Goal: Task Accomplishment & Management: Manage account settings

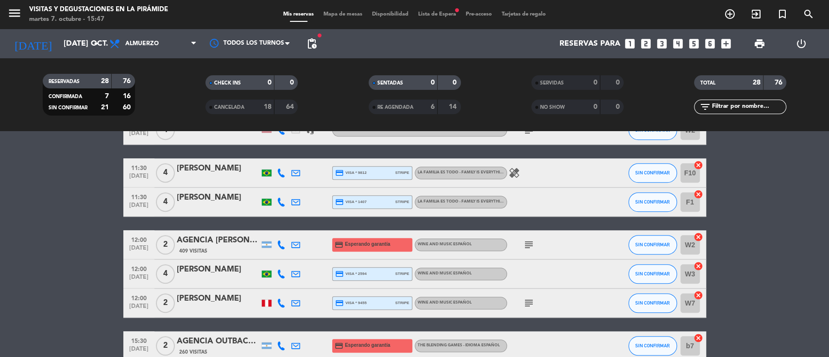
scroll to position [518, 0]
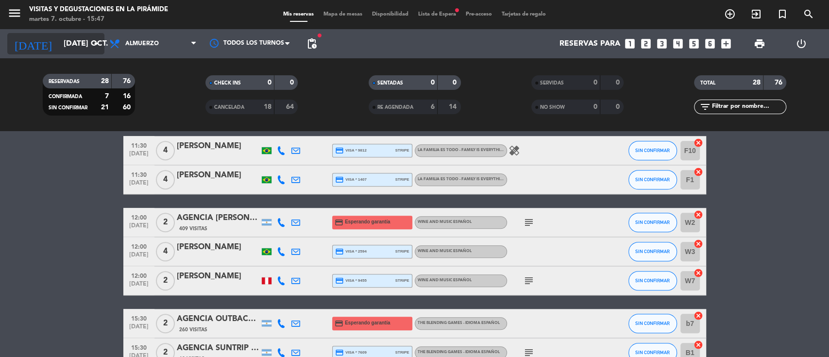
click at [77, 44] on input "[DATE] oct." at bounding box center [110, 43] width 102 height 19
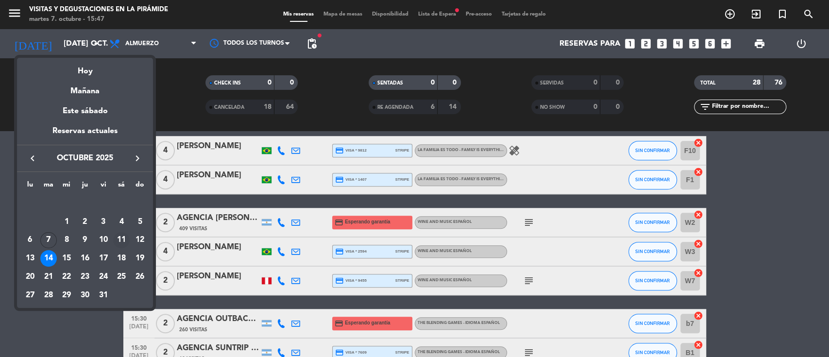
click at [123, 240] on div "11" at bounding box center [121, 240] width 17 height 17
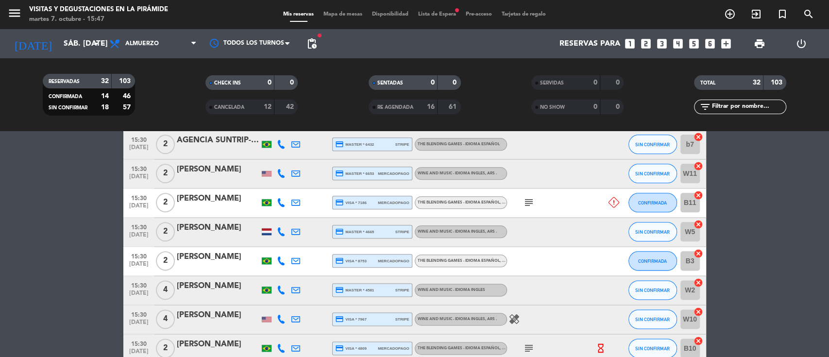
scroll to position [725, 0]
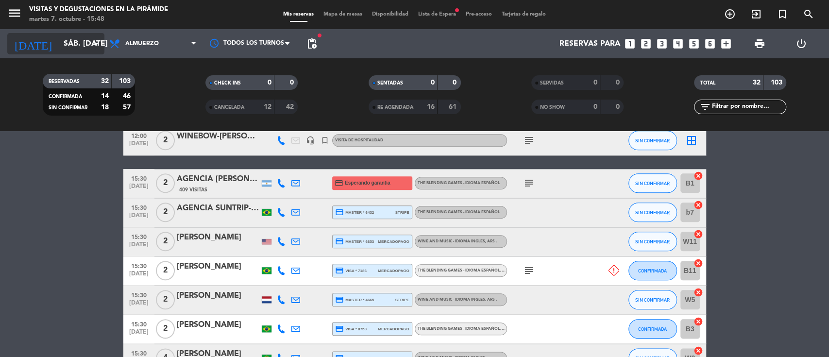
click at [89, 34] on input "sáb. [DATE]" at bounding box center [110, 43] width 102 height 19
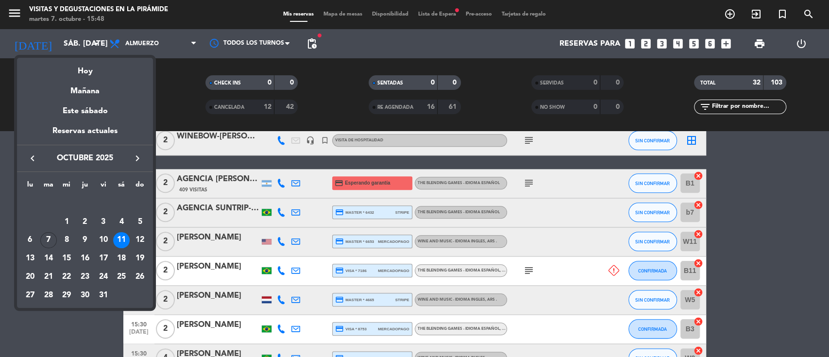
drag, startPoint x: 83, startPoint y: 94, endPoint x: 72, endPoint y: 106, distance: 16.5
click at [83, 93] on div "Mañana" at bounding box center [85, 88] width 136 height 20
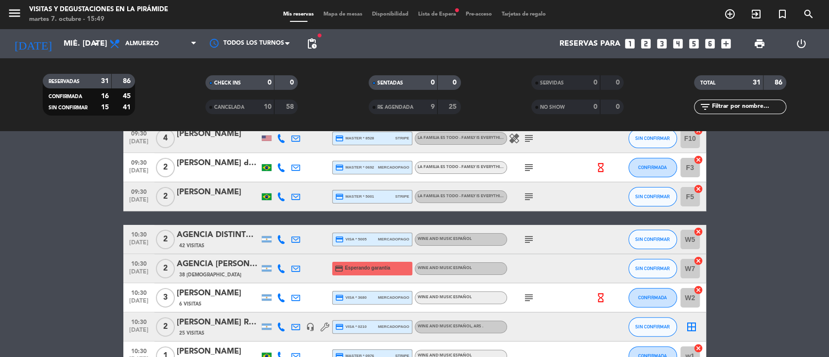
scroll to position [0, 0]
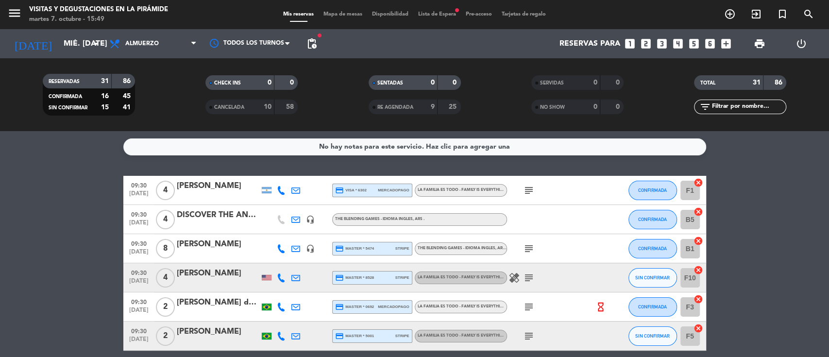
click at [295, 187] on icon at bounding box center [295, 190] width 9 height 9
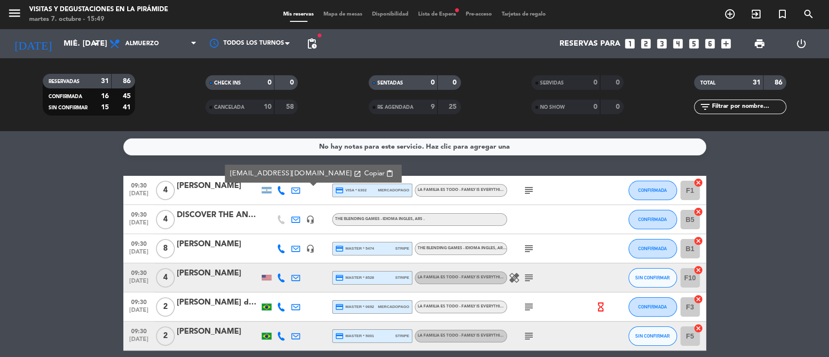
click at [212, 163] on div "No hay notas para este servicio. Haz clic para agregar una 09:30 [DATE] 4 [PERS…" at bounding box center [414, 244] width 829 height 226
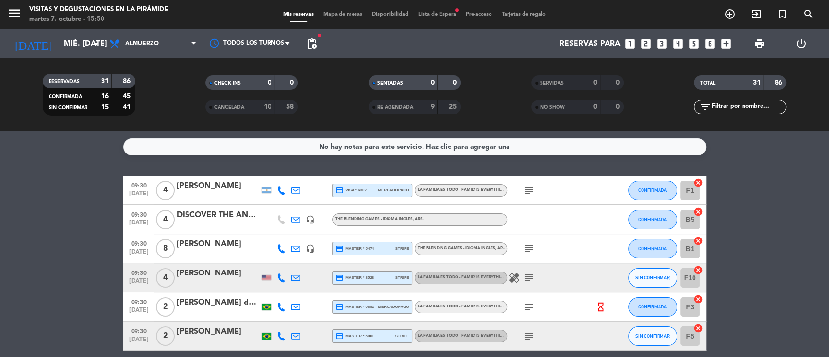
click at [230, 216] on div "DISCOVER THE ANDES -Saltery" at bounding box center [218, 215] width 83 height 13
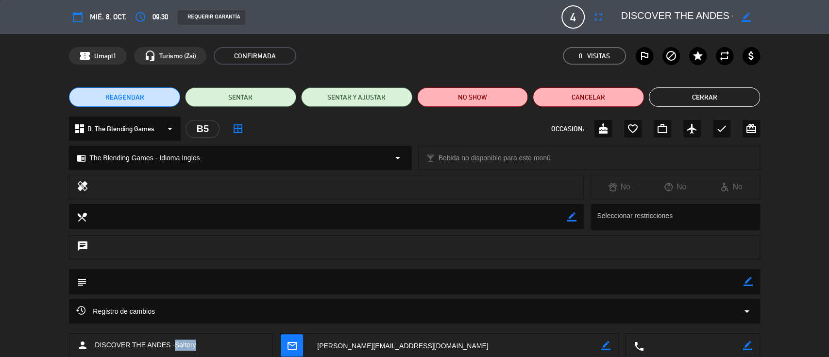
drag, startPoint x: 212, startPoint y: 350, endPoint x: 177, endPoint y: 344, distance: 35.9
click at [174, 344] on div "person DISCOVER THE ANDES -Saltery" at bounding box center [171, 345] width 204 height 24
copy span "Saltery"
click at [718, 100] on button "Cerrar" at bounding box center [704, 96] width 111 height 19
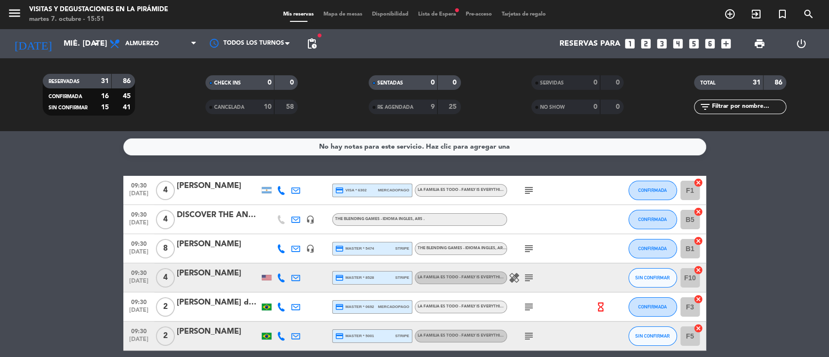
click at [526, 272] on icon "subject" at bounding box center [529, 278] width 12 height 12
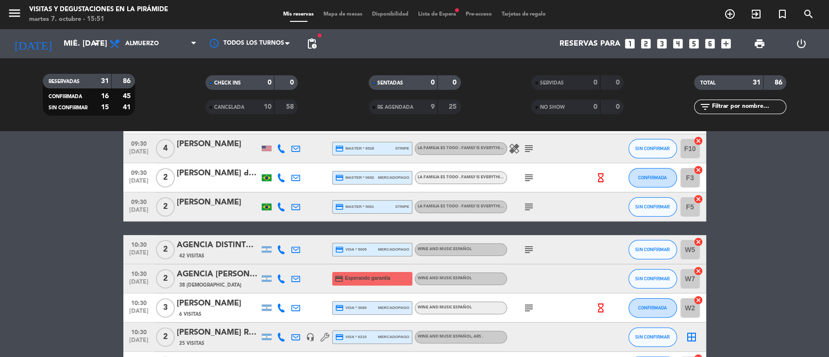
scroll to position [194, 0]
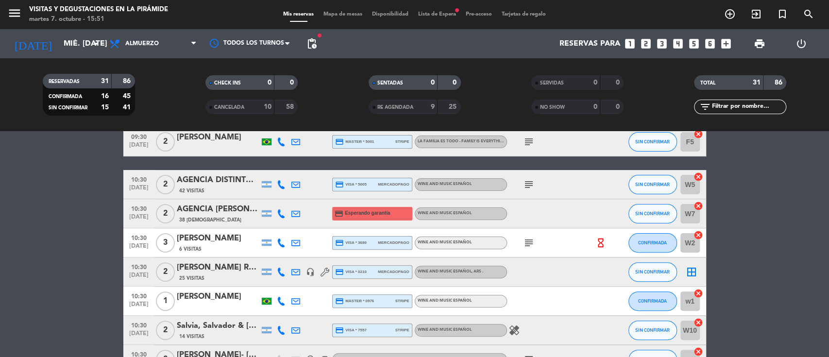
click at [289, 214] on div at bounding box center [295, 213] width 15 height 29
click at [294, 215] on icon at bounding box center [295, 213] width 9 height 9
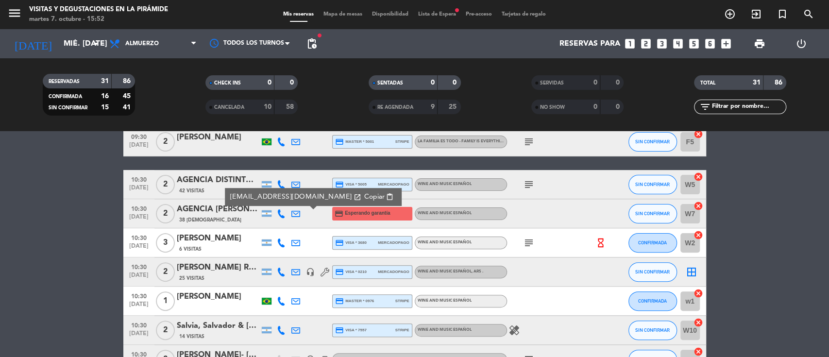
scroll to position [259, 0]
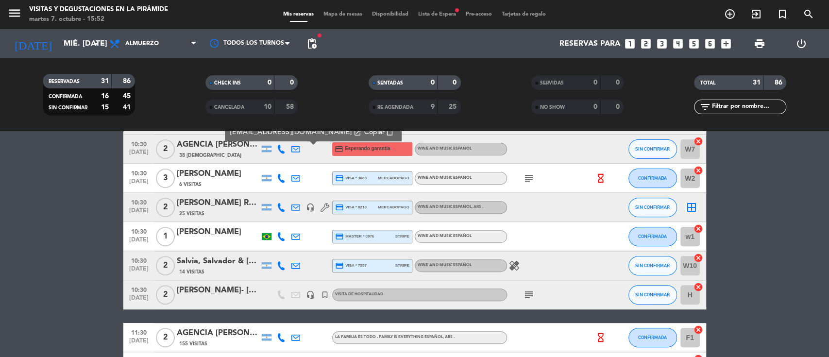
click at [529, 293] on icon "subject" at bounding box center [529, 295] width 12 height 12
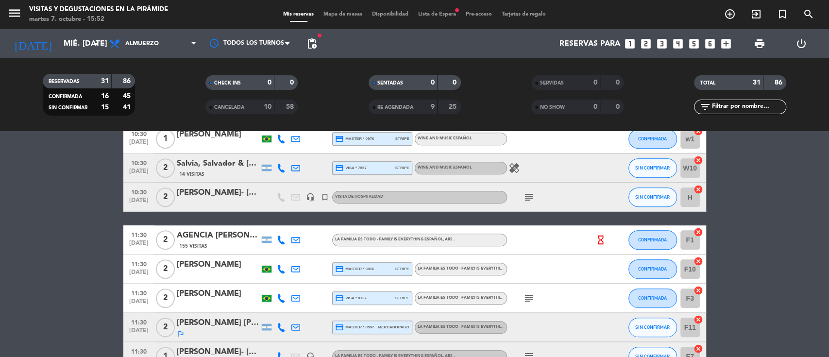
scroll to position [388, 0]
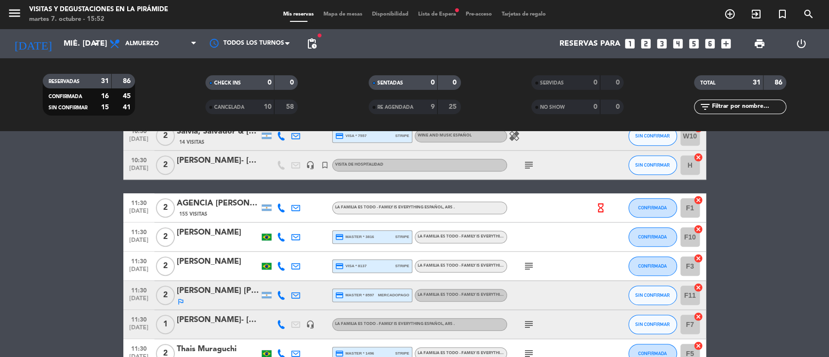
click at [296, 206] on icon at bounding box center [295, 207] width 9 height 9
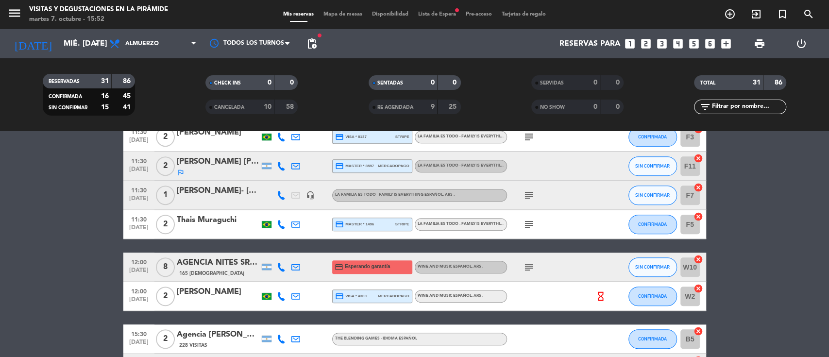
scroll to position [453, 0]
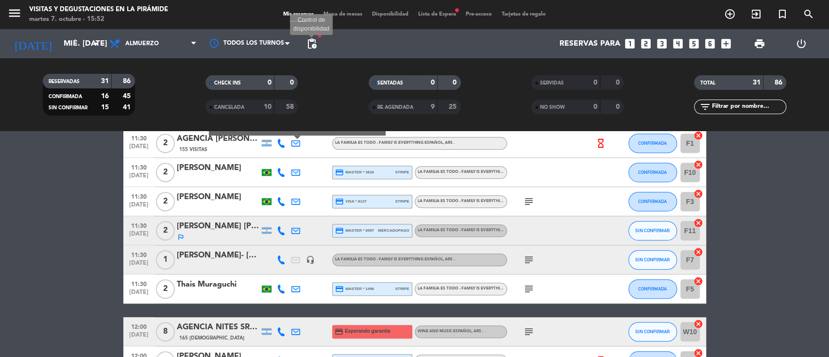
click at [309, 45] on span "pending_actions" at bounding box center [312, 44] width 12 height 12
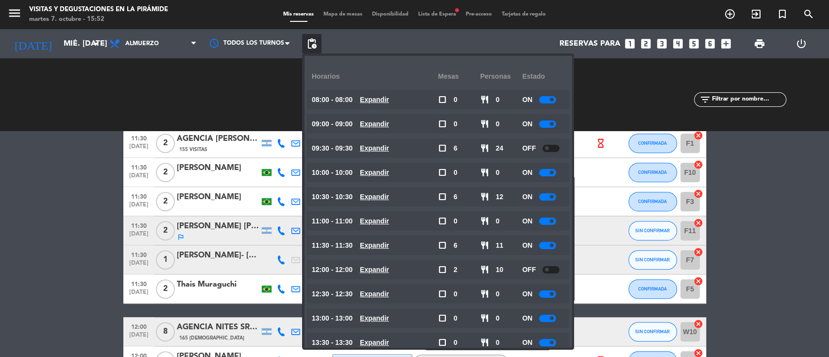
click at [0, 227] on bookings-row "09:30 [DATE] 4 [PERSON_NAME] credit_card visa * 6302 mercadopago La Familia es …" at bounding box center [414, 208] width 829 height 971
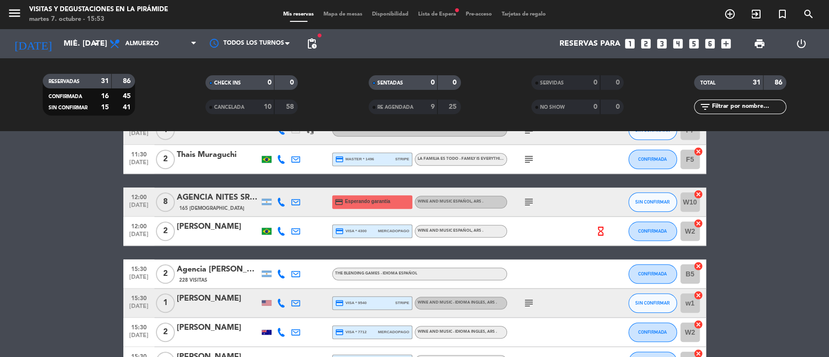
scroll to position [647, 0]
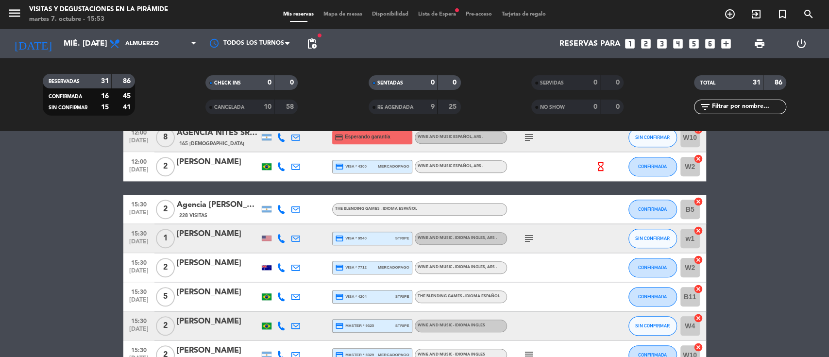
click at [297, 206] on icon at bounding box center [295, 209] width 9 height 9
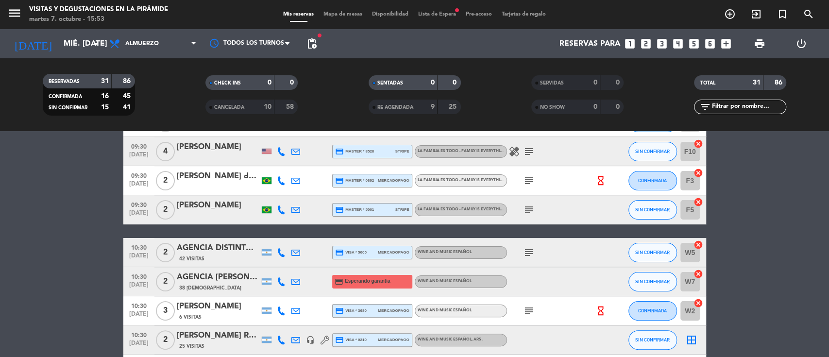
scroll to position [0, 0]
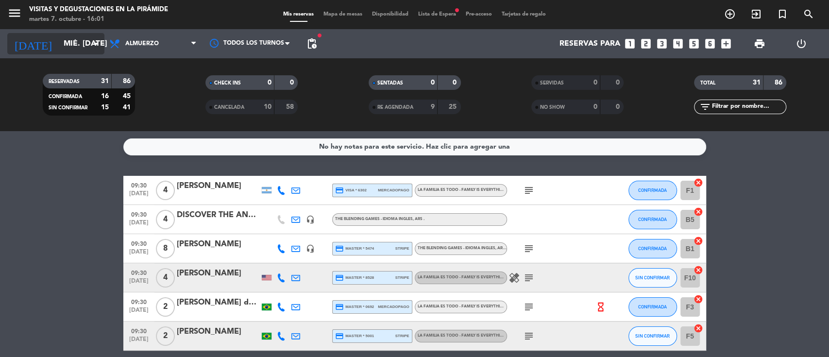
click at [71, 48] on input "mié. [DATE]" at bounding box center [110, 43] width 102 height 19
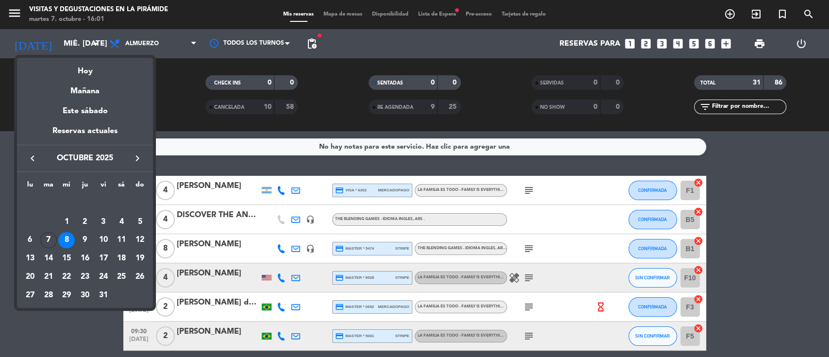
click at [137, 158] on icon "keyboard_arrow_right" at bounding box center [138, 158] width 12 height 12
click at [45, 273] on div "25" at bounding box center [48, 277] width 17 height 17
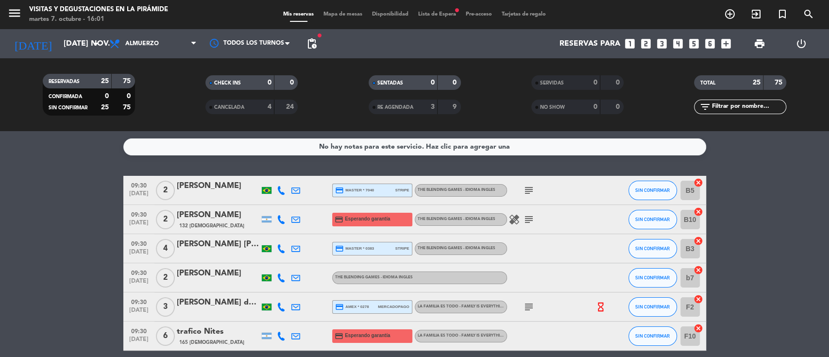
click at [221, 302] on div "[PERSON_NAME] dos [PERSON_NAME]" at bounding box center [218, 302] width 83 height 13
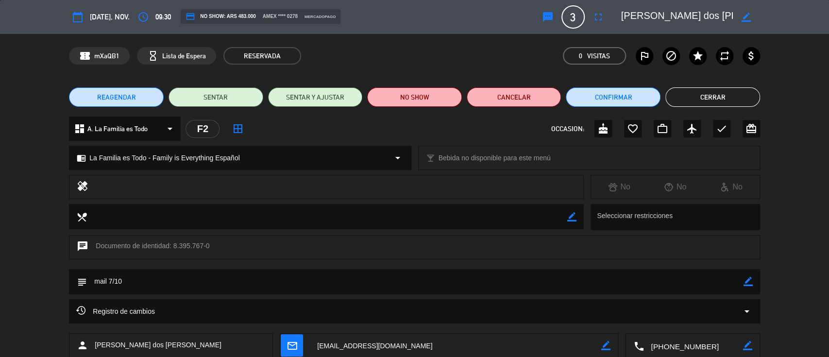
click at [719, 96] on button "Cerrar" at bounding box center [712, 96] width 95 height 19
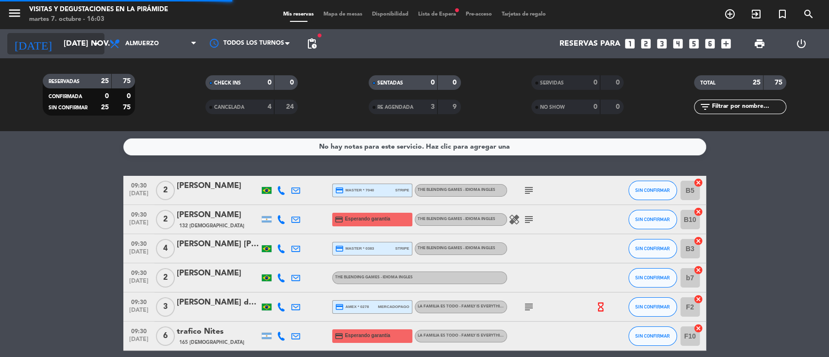
click at [66, 47] on input "[DATE] nov." at bounding box center [110, 43] width 102 height 19
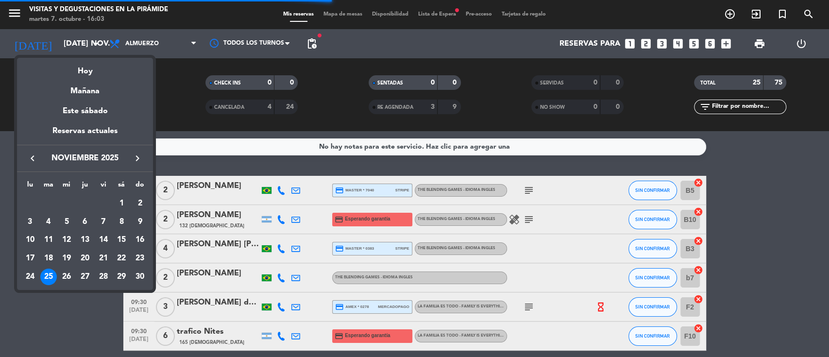
click at [30, 161] on icon "keyboard_arrow_left" at bounding box center [33, 158] width 12 height 12
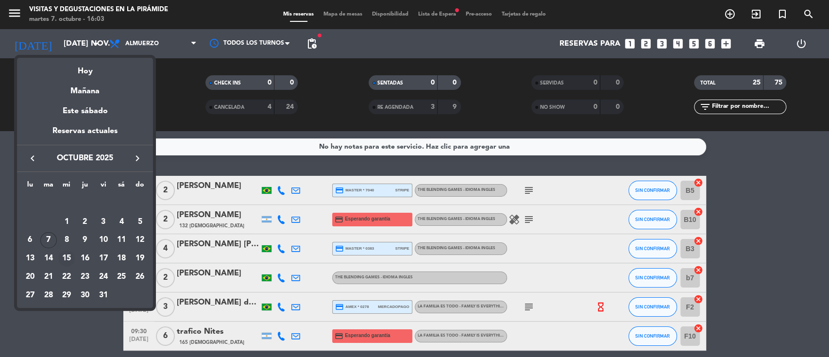
click at [66, 260] on div "15" at bounding box center [66, 258] width 17 height 17
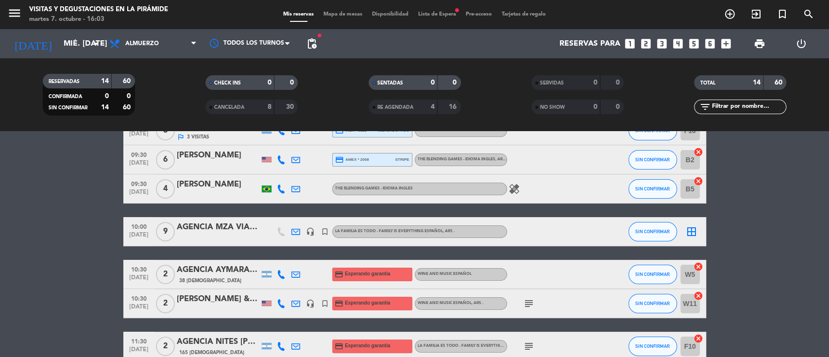
scroll to position [357, 0]
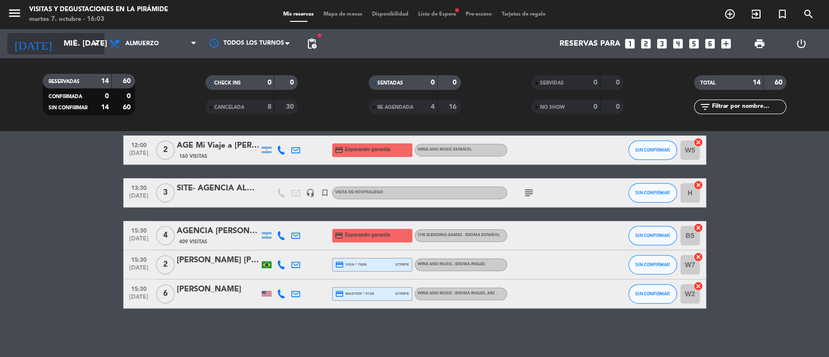
click at [62, 48] on input "mié. [DATE]" at bounding box center [110, 43] width 102 height 19
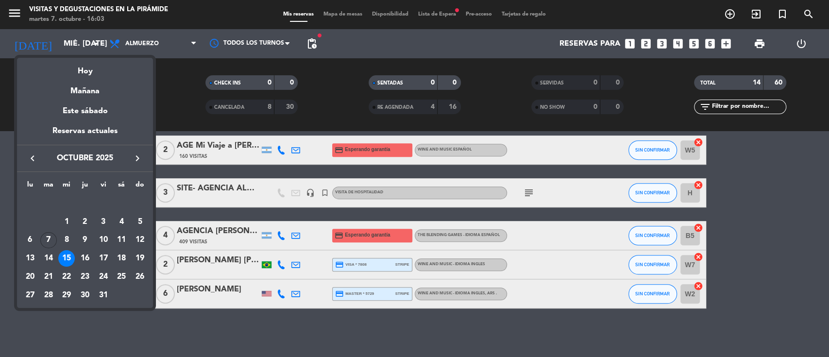
click at [84, 258] on div "16" at bounding box center [85, 258] width 17 height 17
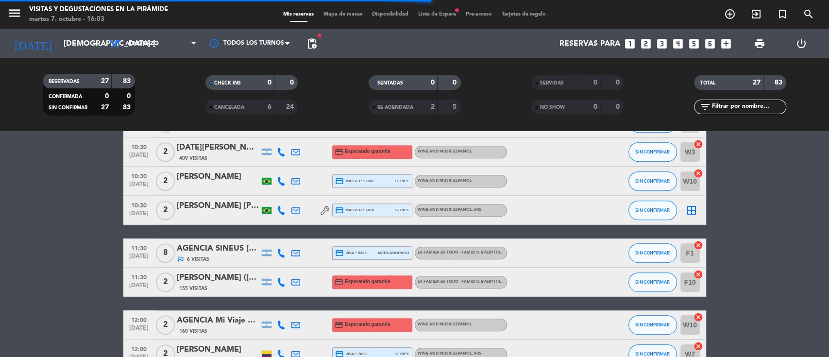
scroll to position [33, 0]
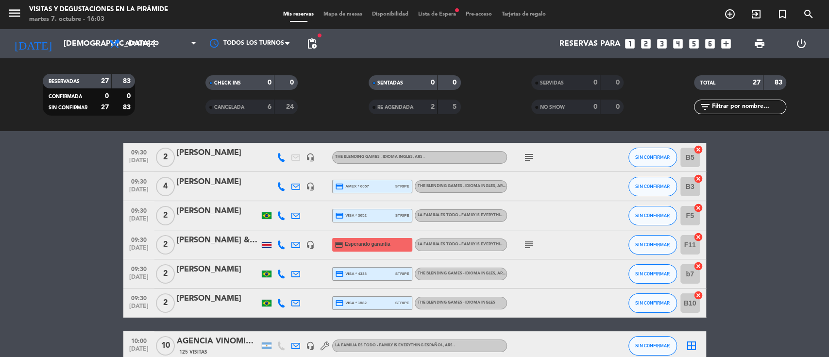
click at [531, 155] on icon "subject" at bounding box center [529, 158] width 12 height 12
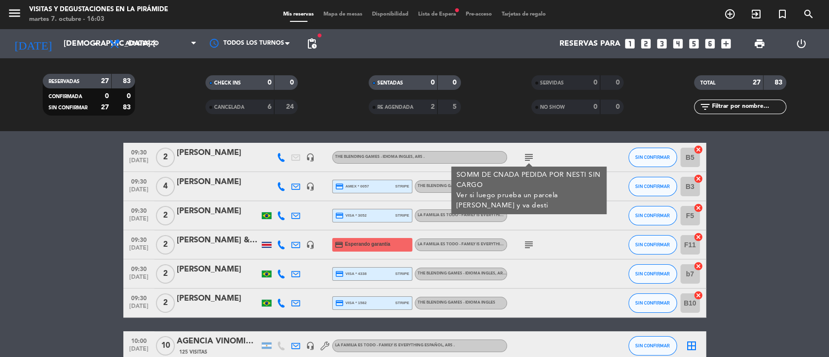
click at [540, 132] on div "No hay notas para este servicio. Haz clic para agregar una 09:30 [DATE] 2 [PERS…" at bounding box center [414, 244] width 829 height 226
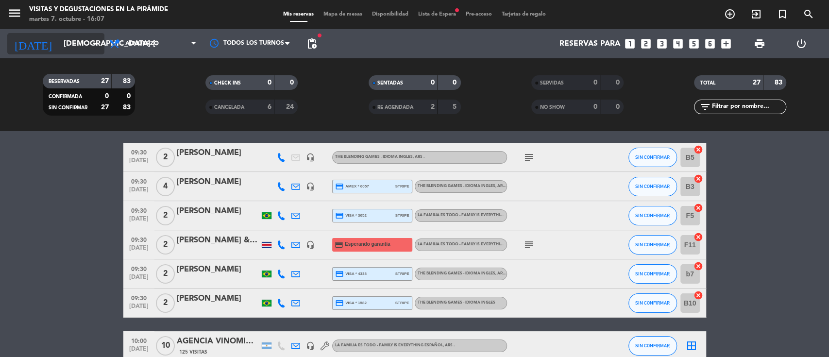
click at [86, 46] on input "[DEMOGRAPHIC_DATA] [DATE]" at bounding box center [110, 43] width 102 height 19
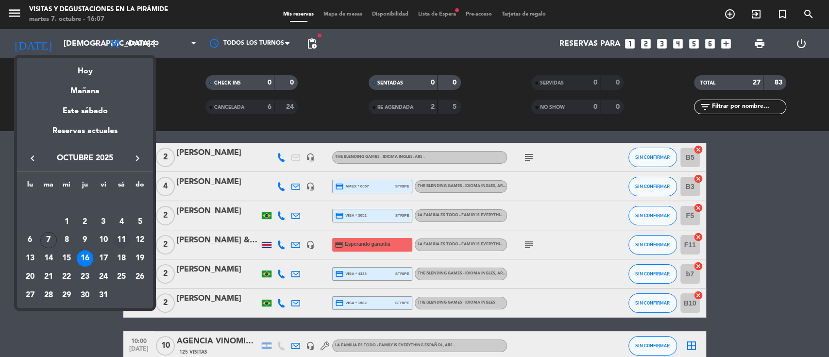
click at [120, 241] on div "11" at bounding box center [121, 240] width 17 height 17
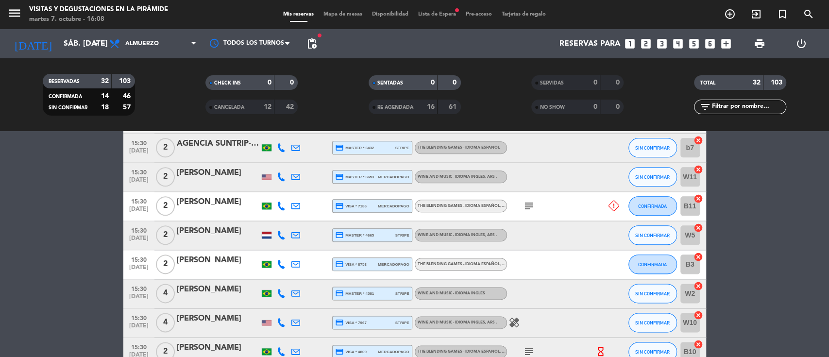
scroll to position [854, 0]
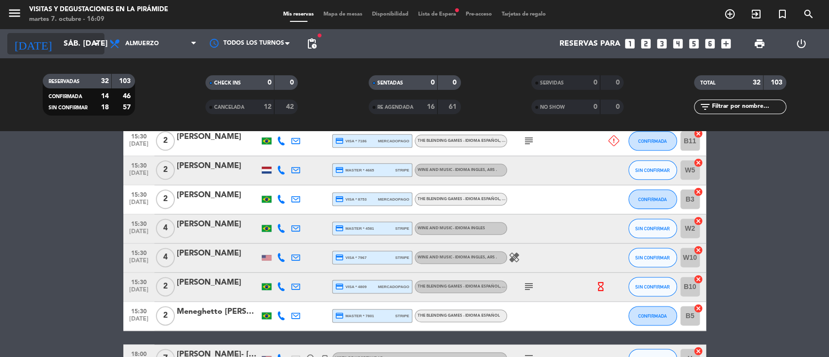
click at [60, 39] on input "sáb. [DATE]" at bounding box center [110, 43] width 102 height 19
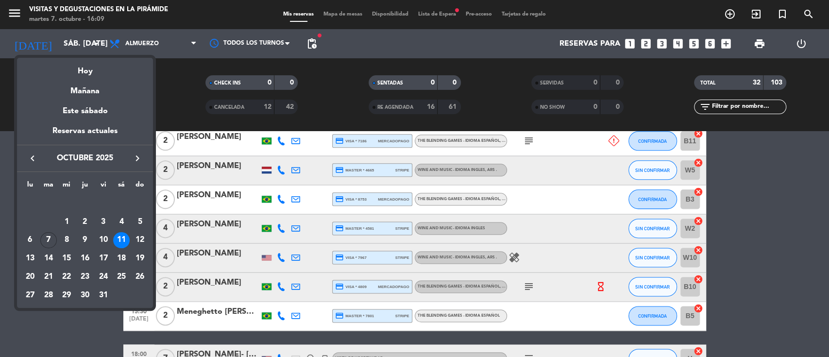
drag, startPoint x: 139, startPoint y: 162, endPoint x: 135, endPoint y: 166, distance: 6.2
click at [140, 162] on icon "keyboard_arrow_right" at bounding box center [138, 158] width 12 height 12
click at [100, 223] on div "7" at bounding box center [103, 222] width 17 height 17
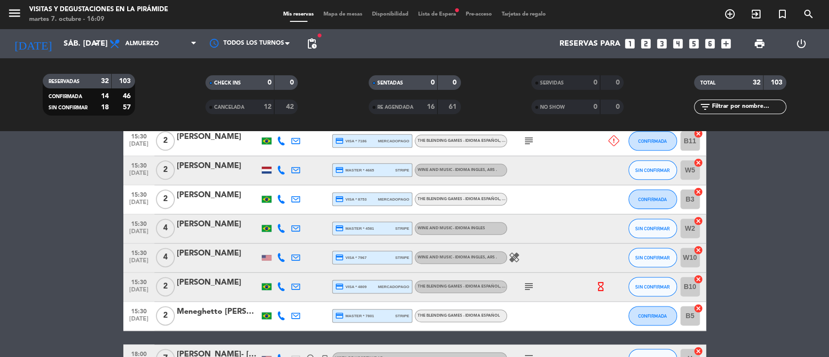
type input "vie. [DATE]"
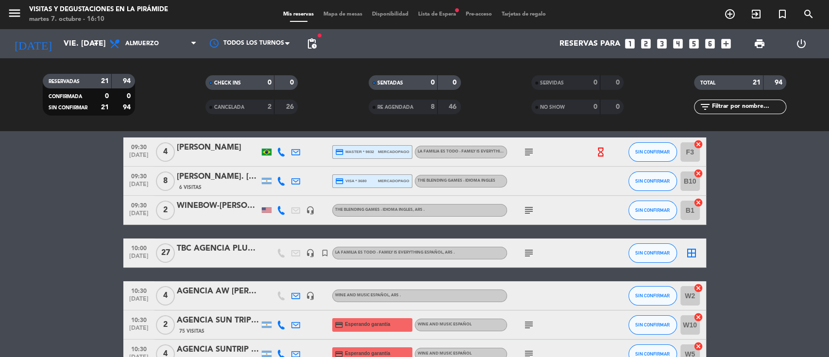
scroll to position [0, 0]
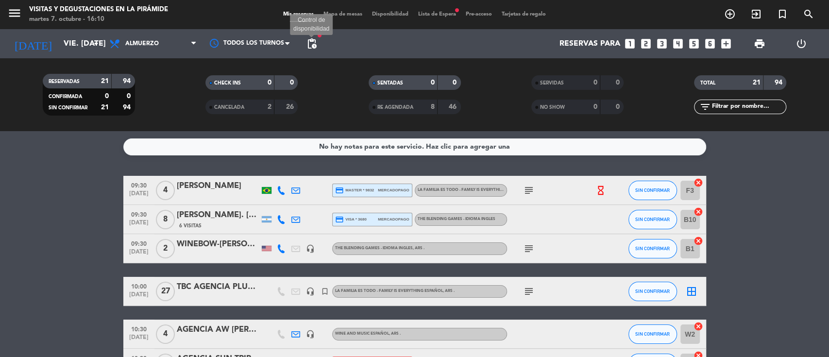
click at [310, 45] on span "pending_actions" at bounding box center [312, 44] width 12 height 12
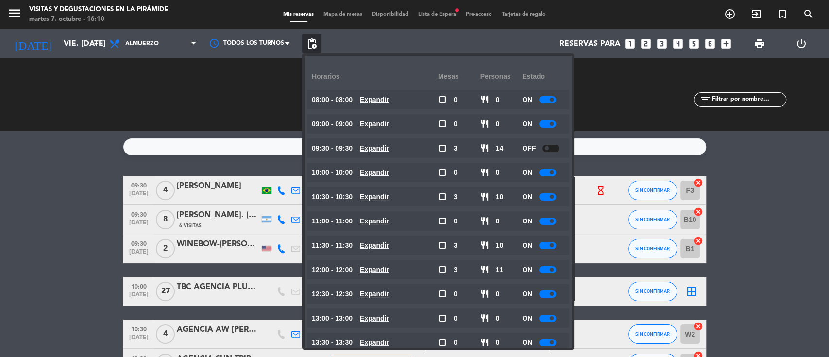
click at [311, 46] on span "pending_actions" at bounding box center [312, 44] width 12 height 12
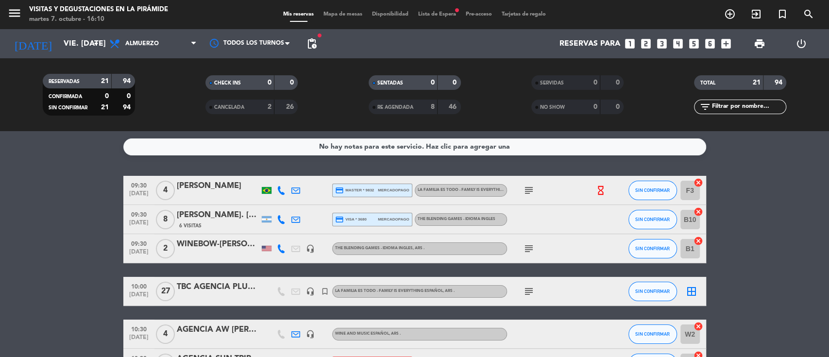
click at [528, 191] on icon "subject" at bounding box center [529, 191] width 12 height 12
click at [813, 12] on icon "search" at bounding box center [809, 14] width 12 height 12
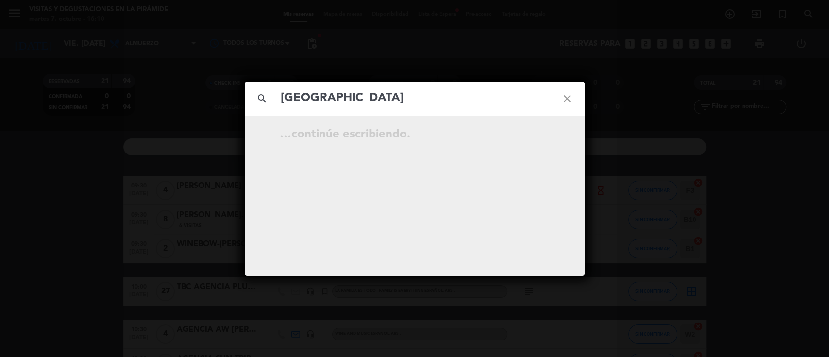
type input "[GEOGRAPHIC_DATA]"
click at [543, 134] on icon "open_in_new" at bounding box center [543, 136] width 12 height 12
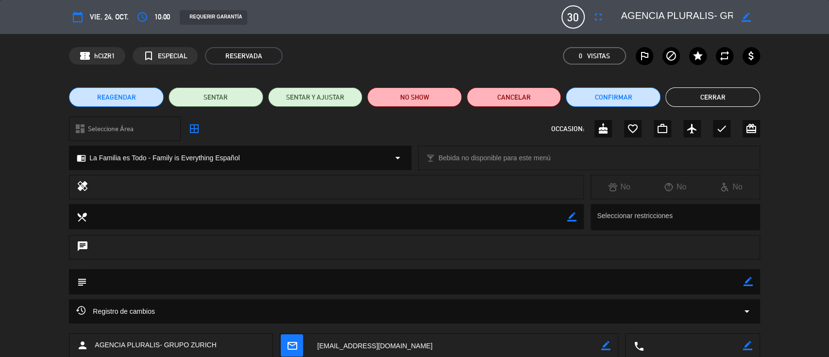
click at [748, 283] on icon "border_color" at bounding box center [747, 281] width 9 height 9
click at [730, 278] on textarea at bounding box center [415, 281] width 657 height 25
click at [745, 278] on icon at bounding box center [747, 281] width 9 height 9
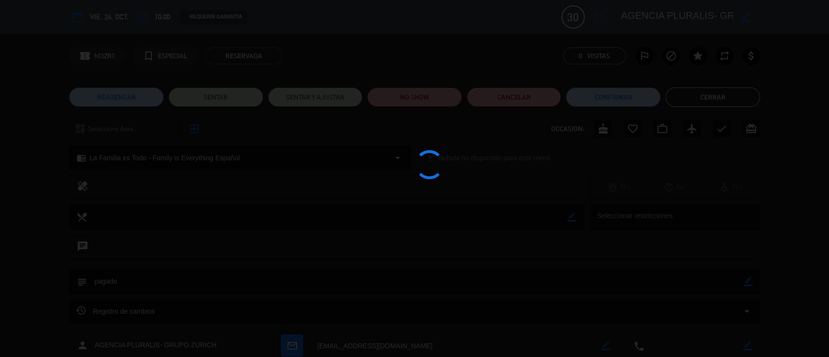
type textarea "pagado"
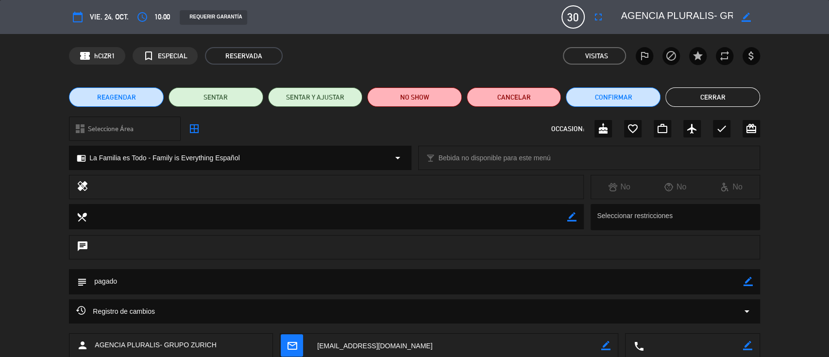
click at [738, 92] on button "Cerrar" at bounding box center [712, 96] width 95 height 19
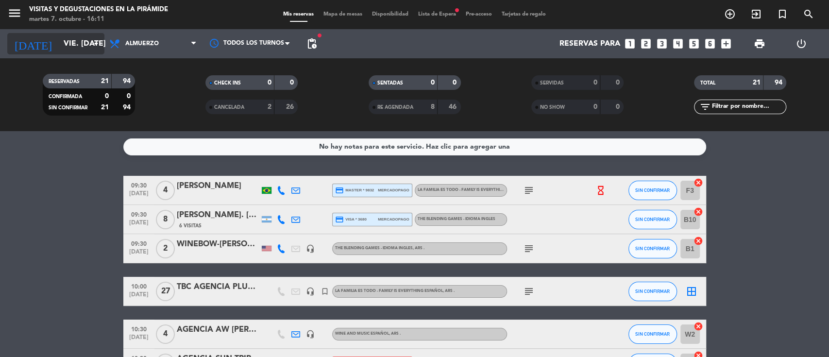
click at [83, 37] on input "vie. [DATE]" at bounding box center [110, 43] width 102 height 19
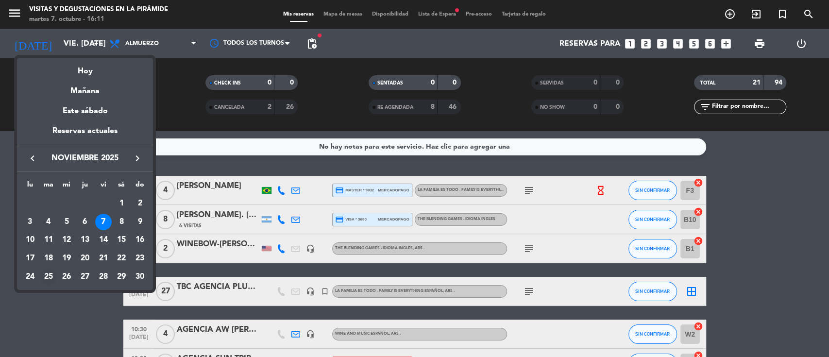
click at [50, 276] on div "25" at bounding box center [48, 277] width 17 height 17
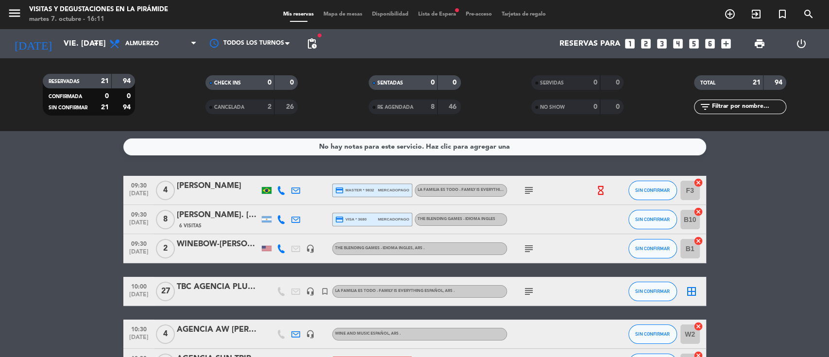
type input "[DATE] nov."
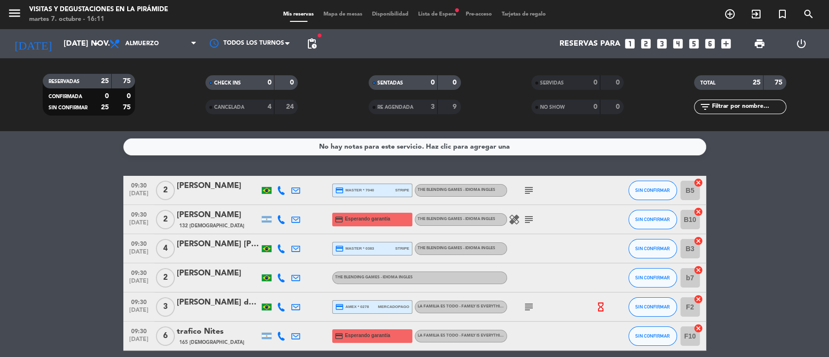
click at [645, 45] on icon "looks_two" at bounding box center [646, 43] width 13 height 13
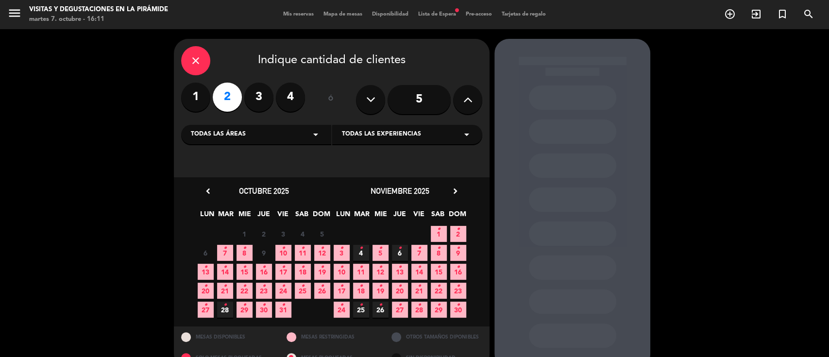
click at [363, 308] on span "25 •" at bounding box center [361, 310] width 16 height 16
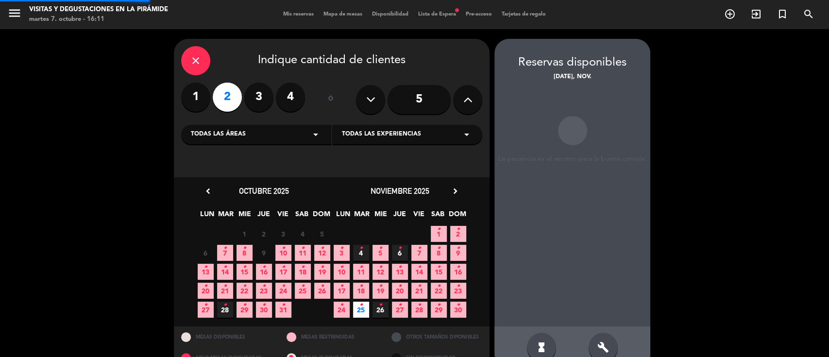
scroll to position [20, 0]
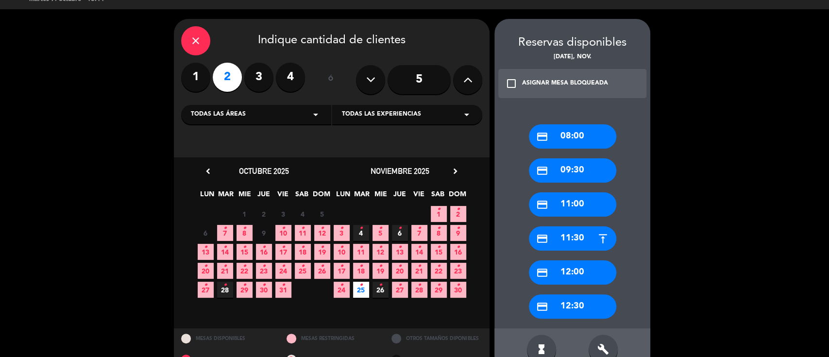
click at [569, 171] on div "credit_card 09:30" at bounding box center [572, 170] width 87 height 24
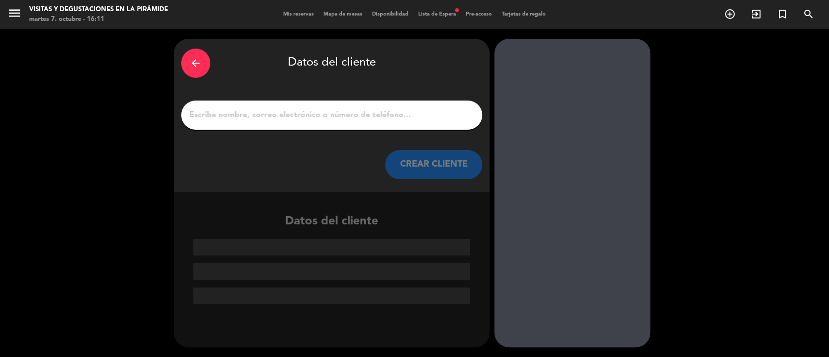
click at [322, 111] on input "1" at bounding box center [331, 115] width 287 height 14
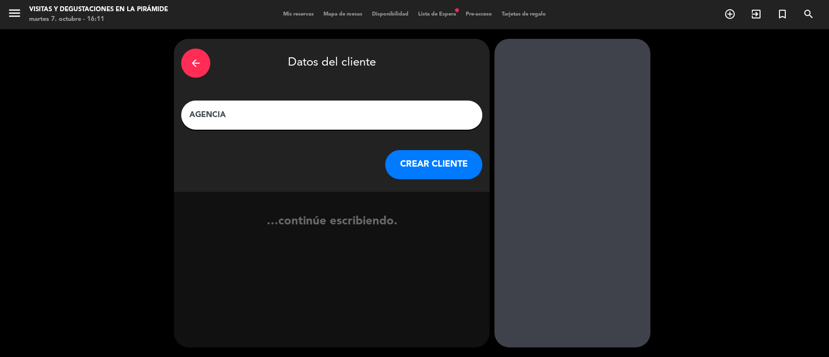
paste input "[GEOGRAPHIC_DATA] <[EMAIL_ADDRESS][DOMAIN_NAME]>"
drag, startPoint x: 430, startPoint y: 112, endPoint x: 328, endPoint y: 117, distance: 102.1
click at [322, 115] on input "AGENCIA [GEOGRAPHIC_DATA] <[EMAIL_ADDRESS][DOMAIN_NAME]>" at bounding box center [331, 115] width 287 height 14
type input "AGENCIA [GEOGRAPHIC_DATA]"
click at [405, 169] on button "CREAR CLIENTE" at bounding box center [433, 164] width 97 height 29
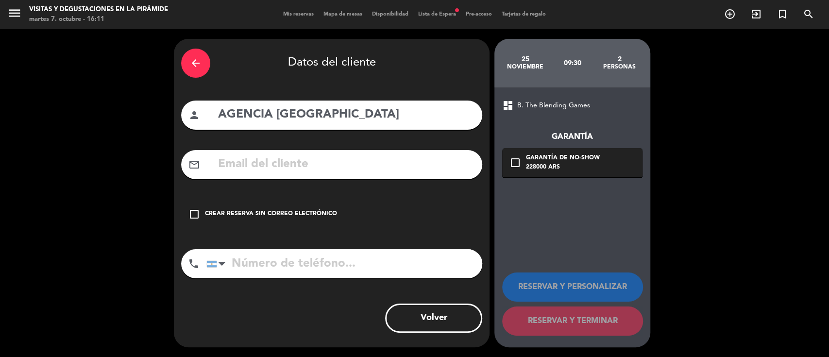
paste input "<[EMAIL_ADDRESS][DOMAIN_NAME]>"
click at [224, 165] on input "<[EMAIL_ADDRESS][DOMAIN_NAME]>" at bounding box center [346, 164] width 258 height 20
click at [385, 162] on input "[EMAIL_ADDRESS][DOMAIN_NAME]>" at bounding box center [346, 164] width 258 height 20
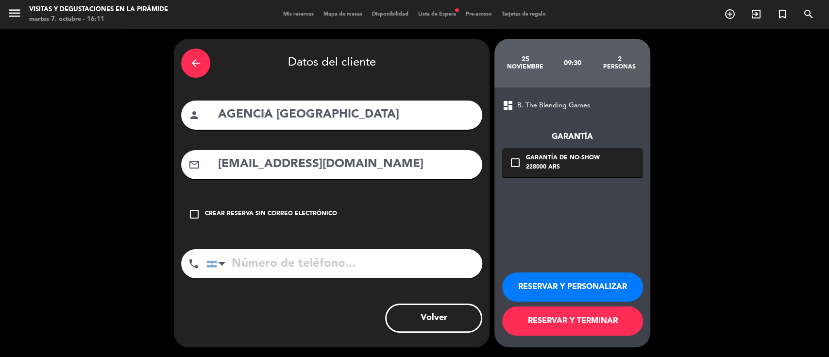
type input "[EMAIL_ADDRESS][DOMAIN_NAME]"
drag, startPoint x: 443, startPoint y: 113, endPoint x: 359, endPoint y: 109, distance: 84.1
click at [357, 109] on input "AGENCIA [GEOGRAPHIC_DATA]" at bounding box center [346, 115] width 258 height 20
paste input "[PERSON_NAME]"
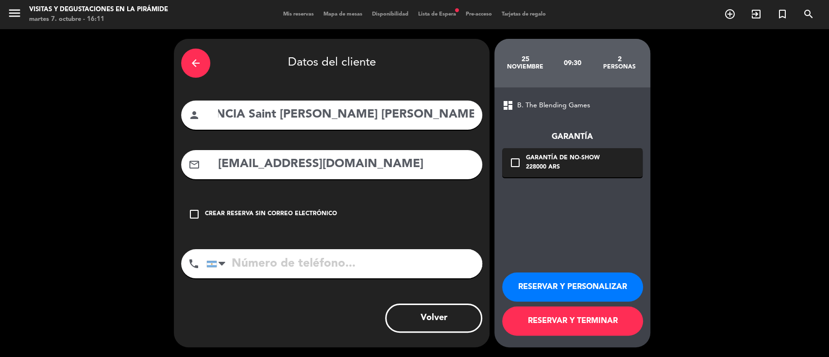
type input "AGENCIA Saint [PERSON_NAME] [PERSON_NAME]"
click at [566, 287] on button "RESERVAR Y PERSONALIZAR" at bounding box center [572, 286] width 141 height 29
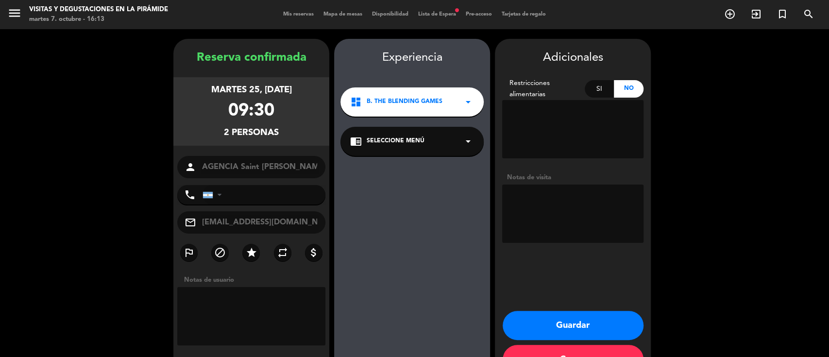
scroll to position [31, 0]
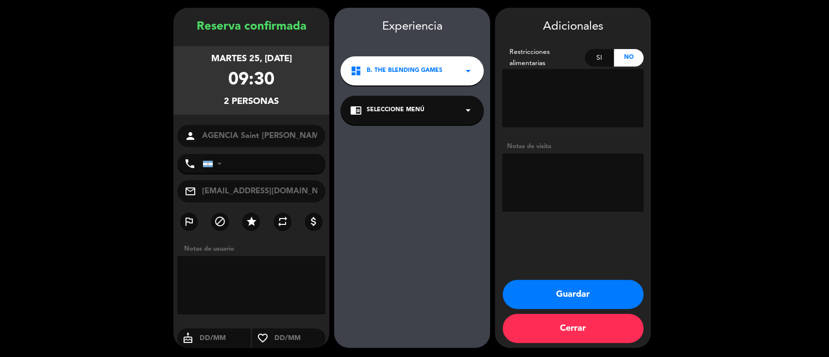
click at [407, 72] on span "B. The Blending Games" at bounding box center [405, 71] width 76 height 10
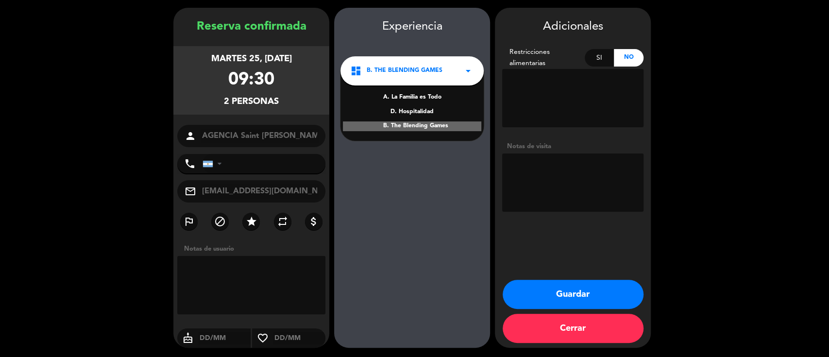
click at [410, 99] on div "A. La Familia es Todo" at bounding box center [412, 98] width 124 height 10
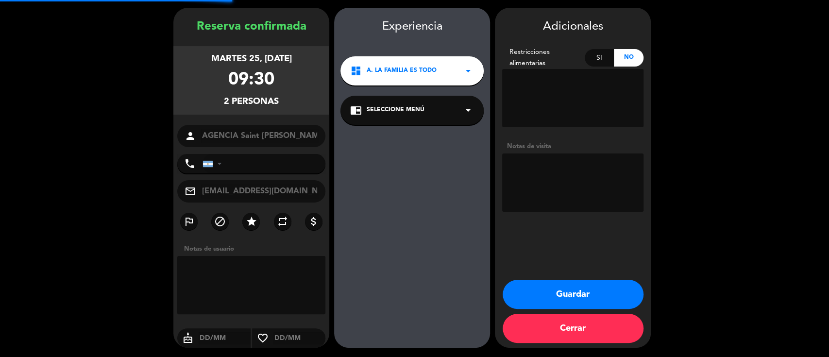
drag, startPoint x: 392, startPoint y: 105, endPoint x: 392, endPoint y: 111, distance: 5.4
click at [392, 107] on span "Seleccione Menú" at bounding box center [396, 110] width 58 height 10
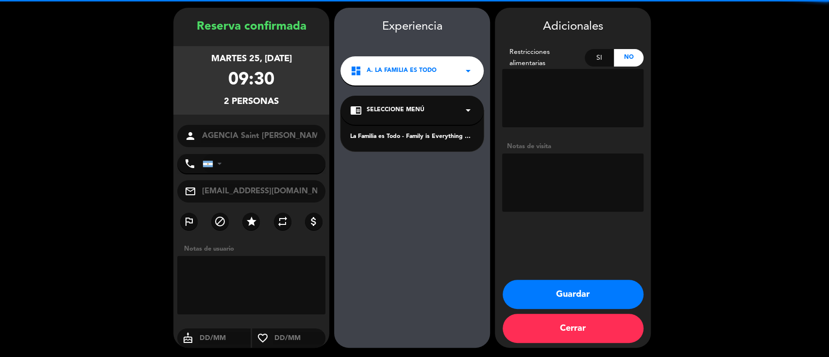
click at [395, 137] on div "La Familia es Todo - Family is Everything Español" at bounding box center [412, 137] width 124 height 10
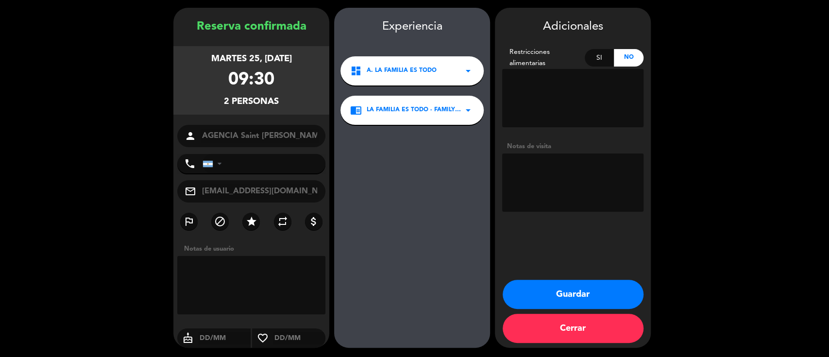
click at [619, 295] on button "Guardar" at bounding box center [573, 294] width 141 height 29
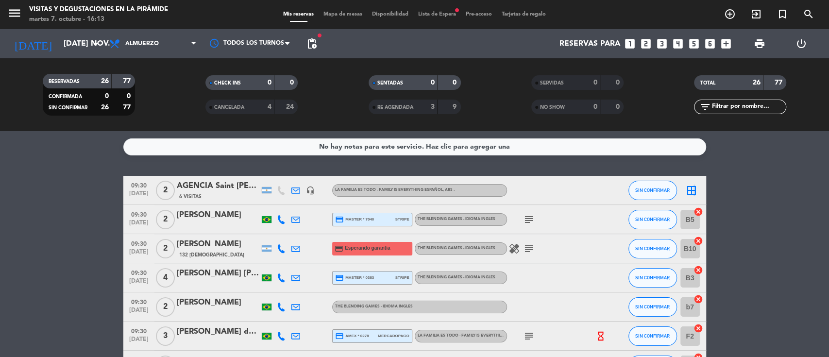
drag, startPoint x: 692, startPoint y: 193, endPoint x: 683, endPoint y: 192, distance: 9.2
click at [693, 192] on icon "border_all" at bounding box center [692, 191] width 12 height 12
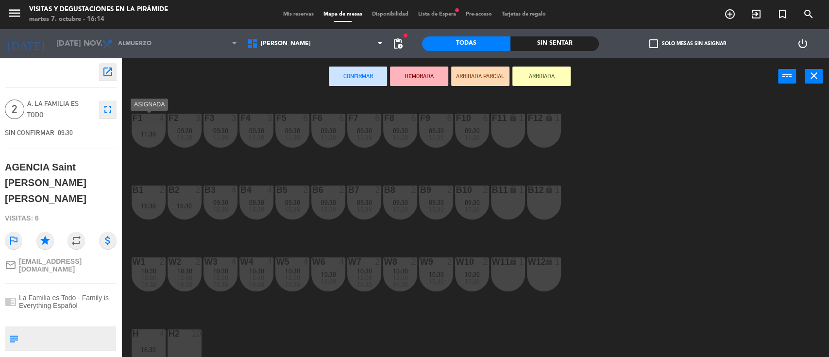
click at [155, 136] on div "11:30" at bounding box center [149, 134] width 34 height 7
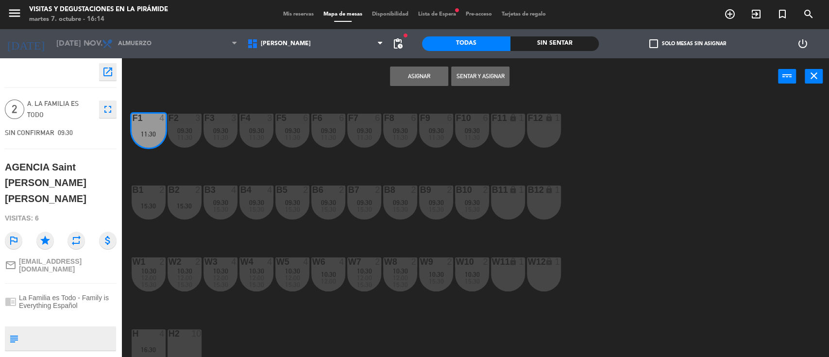
click at [501, 131] on div "F11 lock 1" at bounding box center [508, 131] width 34 height 34
click at [428, 77] on button "Asignar" at bounding box center [419, 76] width 58 height 19
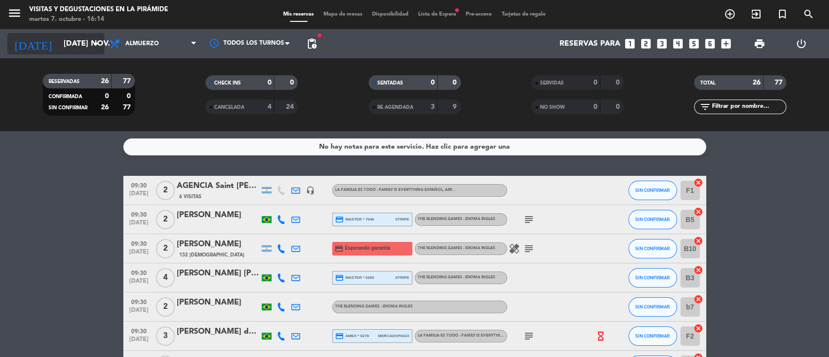
click at [68, 44] on input "[DATE] nov." at bounding box center [110, 43] width 102 height 19
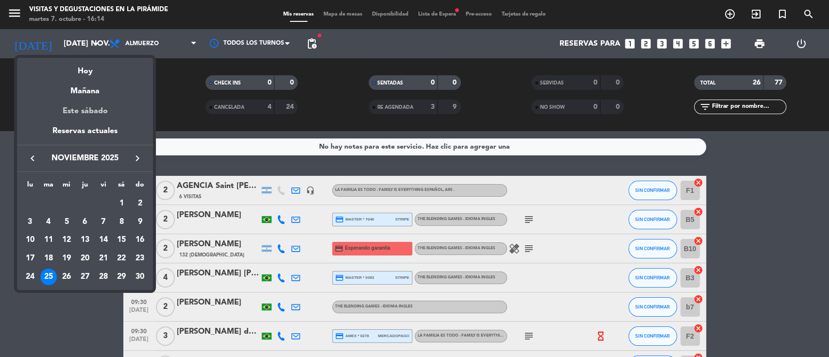
click at [72, 107] on div "Este sábado" at bounding box center [85, 111] width 136 height 27
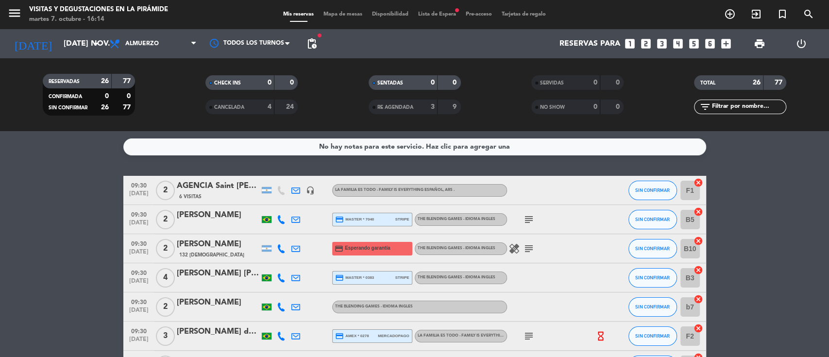
type input "sáb. [DATE]"
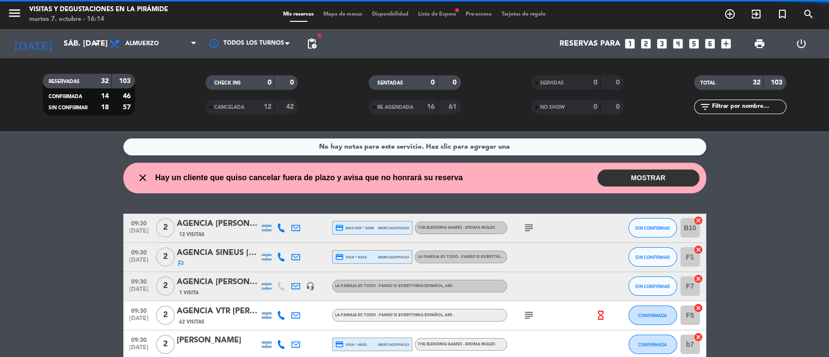
click at [433, 14] on span "Lista de Espera fiber_manual_record" at bounding box center [437, 14] width 48 height 5
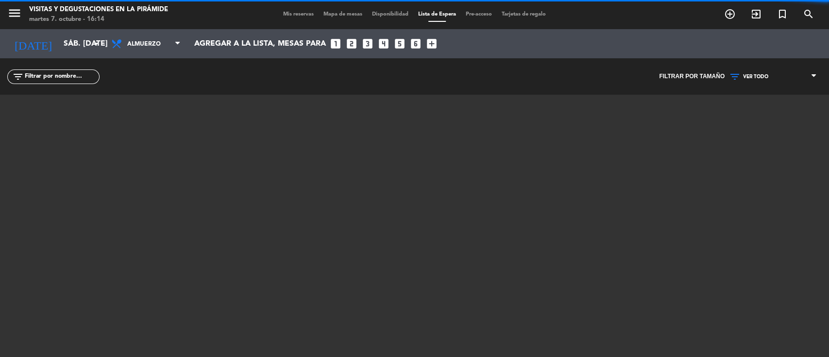
click at [759, 76] on span "VER TODO" at bounding box center [755, 77] width 25 height 6
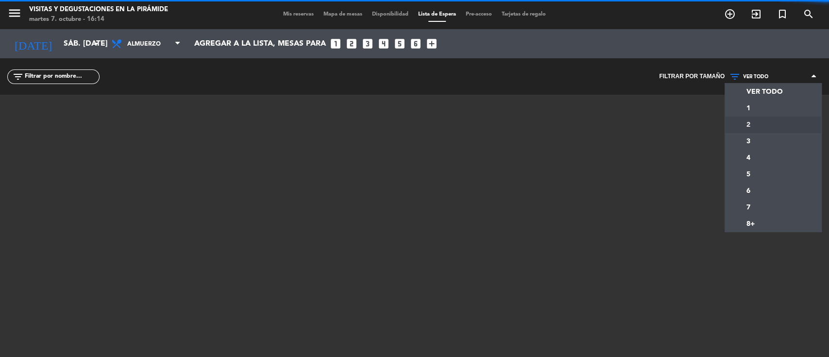
click at [750, 124] on div "menu Visitas y degustaciones en La Pirámide martes 7. octubre - 16:14 Mis reser…" at bounding box center [414, 178] width 829 height 357
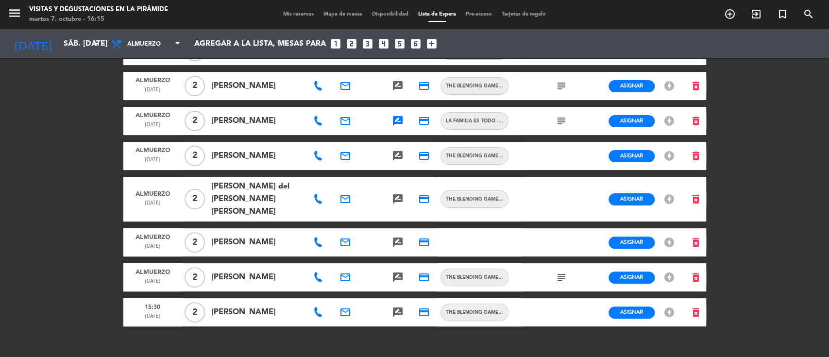
scroll to position [116, 0]
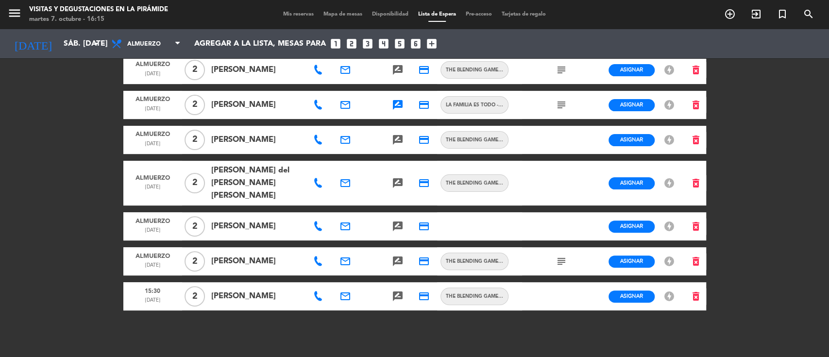
click at [315, 140] on icon at bounding box center [318, 140] width 10 height 10
click at [344, 135] on icon "email" at bounding box center [345, 140] width 12 height 12
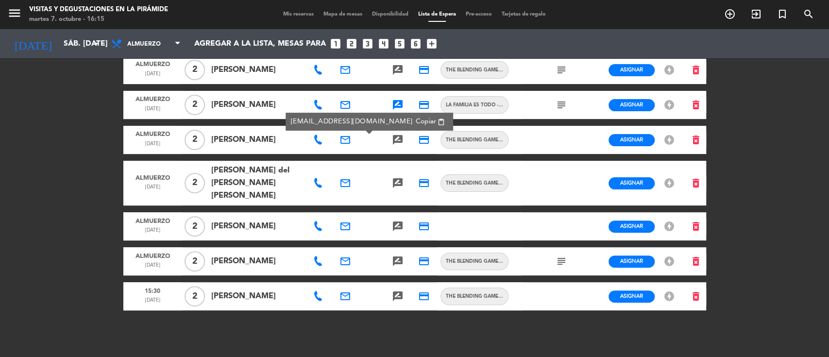
click at [416, 119] on span "Copiar" at bounding box center [426, 122] width 20 height 10
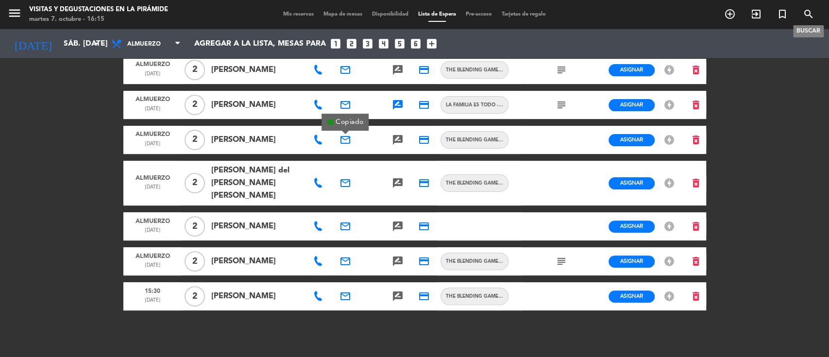
click at [810, 16] on icon "search" at bounding box center [809, 14] width 12 height 12
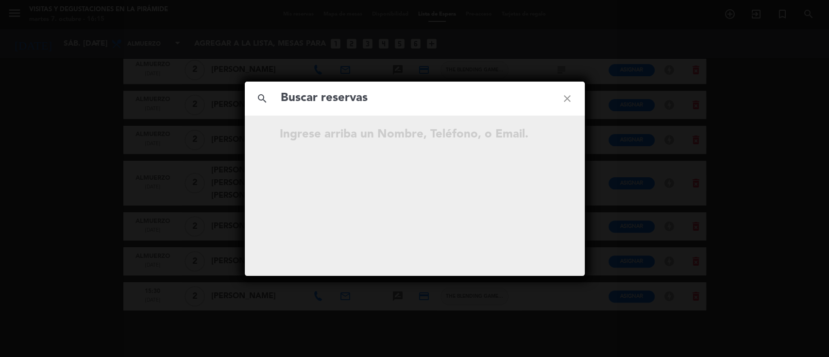
click at [564, 97] on icon "close" at bounding box center [567, 98] width 35 height 35
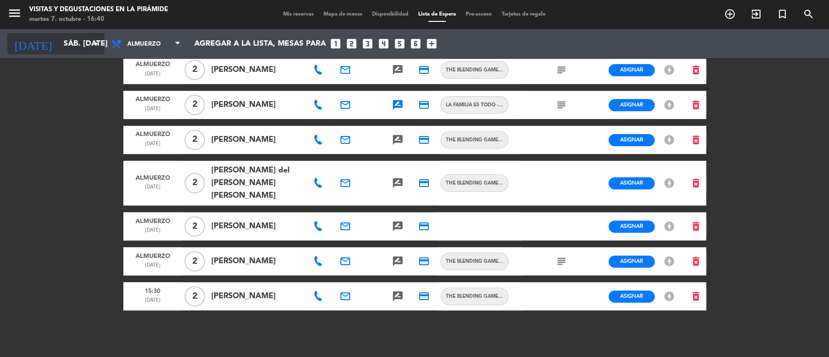
click at [66, 40] on input "sáb. [DATE]" at bounding box center [110, 43] width 102 height 19
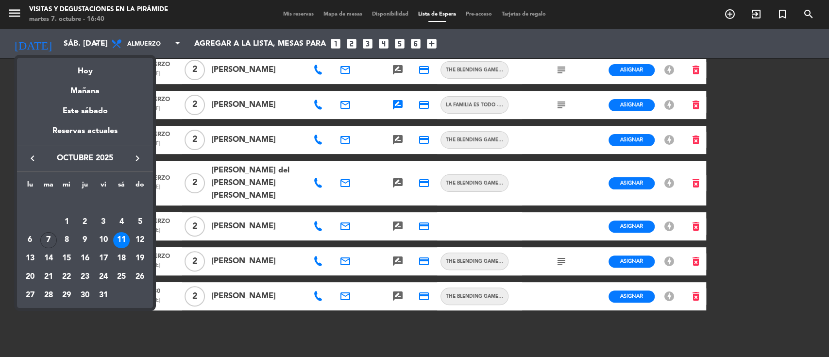
click at [135, 160] on icon "keyboard_arrow_right" at bounding box center [138, 158] width 12 height 12
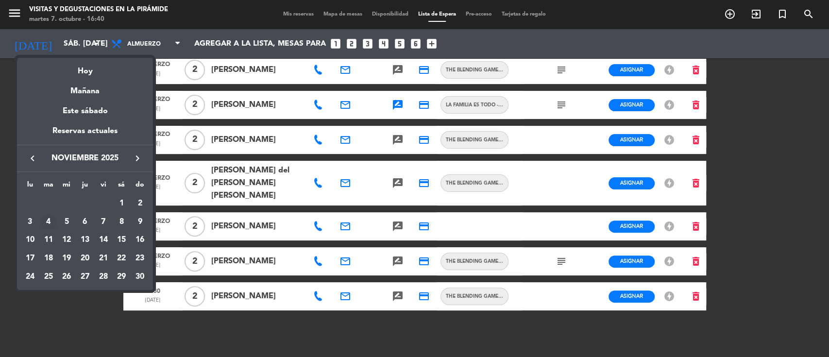
click at [49, 222] on div "4" at bounding box center [48, 222] width 17 height 17
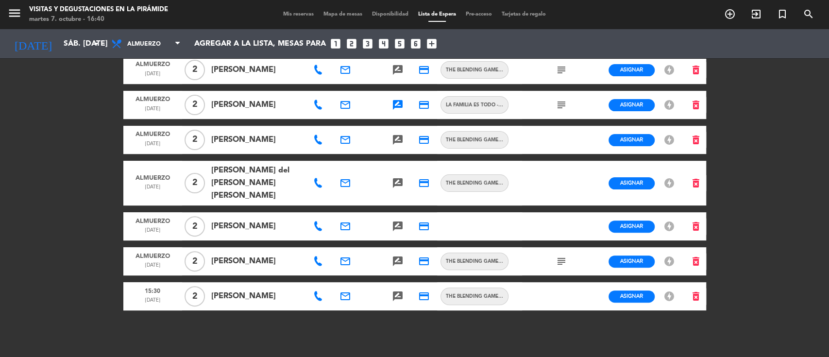
type input "[DATE] nov."
click at [304, 15] on span "Mis reservas" at bounding box center [298, 14] width 40 height 5
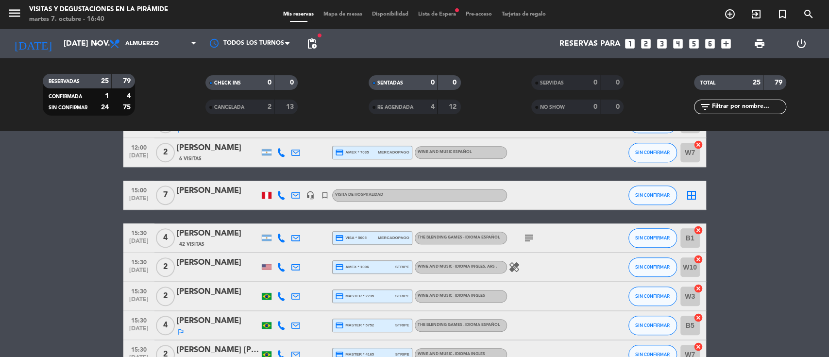
scroll to position [518, 0]
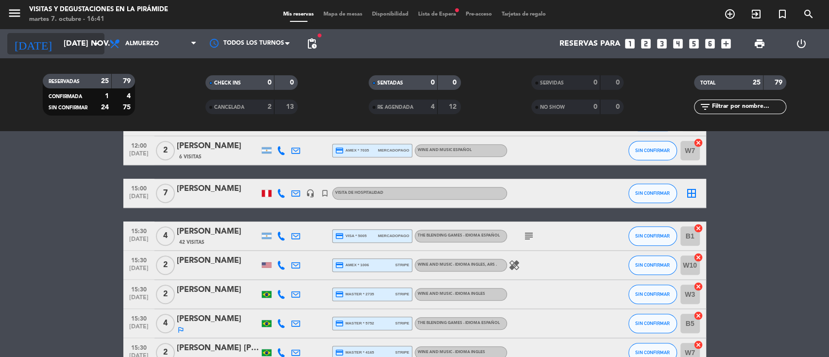
click at [68, 45] on input "[DATE] nov." at bounding box center [110, 43] width 102 height 19
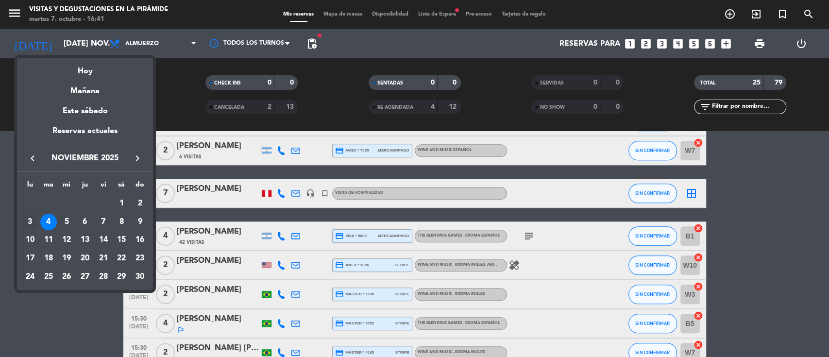
click at [31, 218] on div "3" at bounding box center [30, 222] width 17 height 17
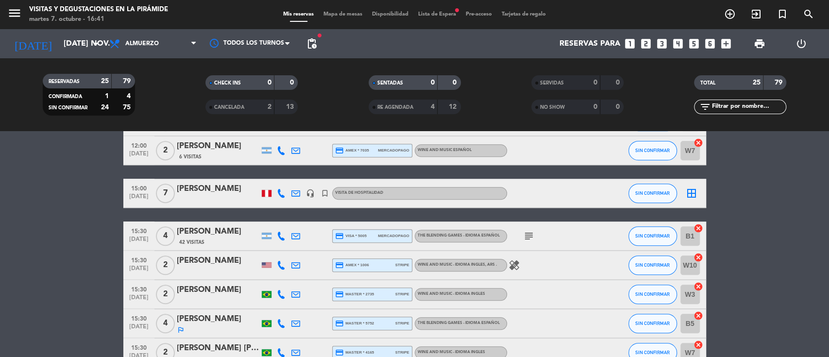
type input "lun. [DATE]"
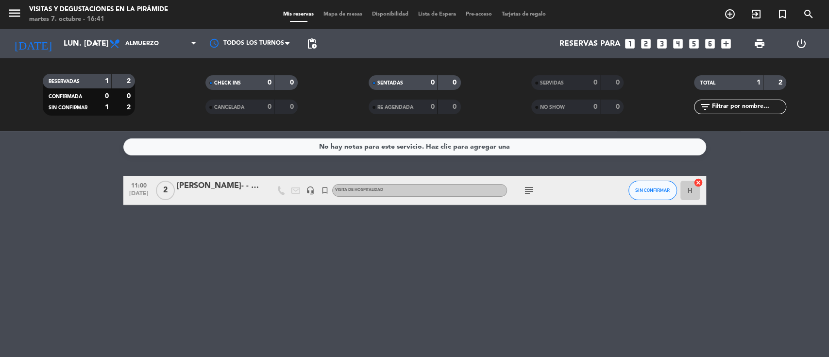
click at [193, 186] on div "[PERSON_NAME]- - [PERSON_NAME] & SRA -" at bounding box center [218, 186] width 83 height 13
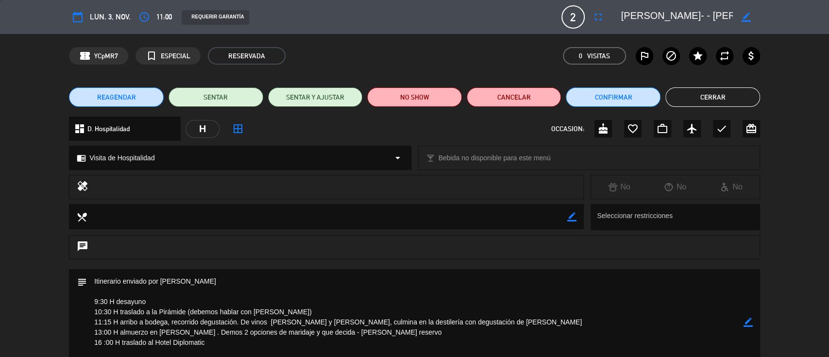
click at [706, 95] on button "Cerrar" at bounding box center [712, 96] width 95 height 19
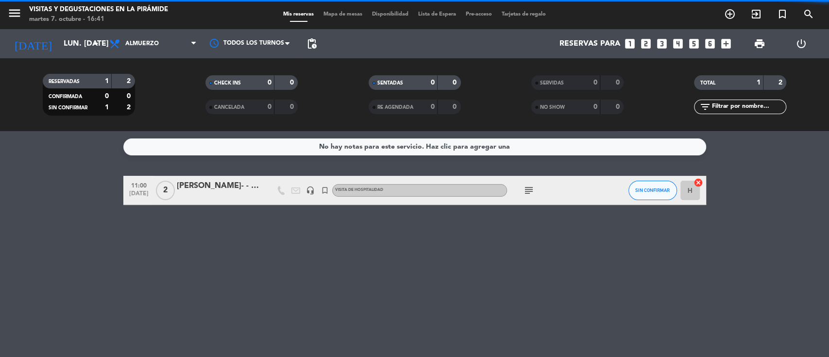
click at [207, 186] on div "[PERSON_NAME]- - [PERSON_NAME] & SRA -" at bounding box center [218, 186] width 83 height 13
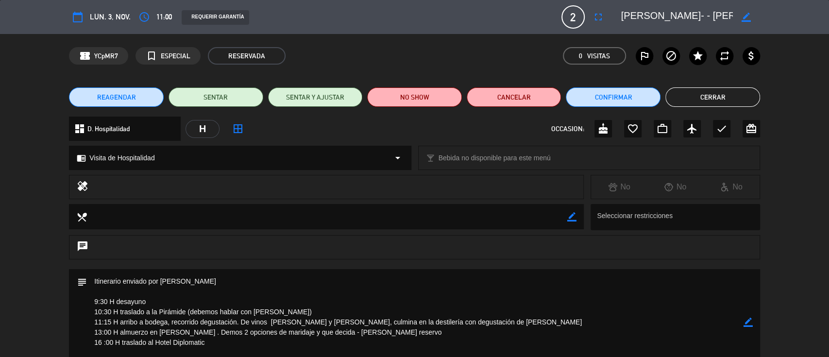
click at [702, 99] on button "Cerrar" at bounding box center [712, 96] width 95 height 19
